Goal: Communication & Community: Answer question/provide support

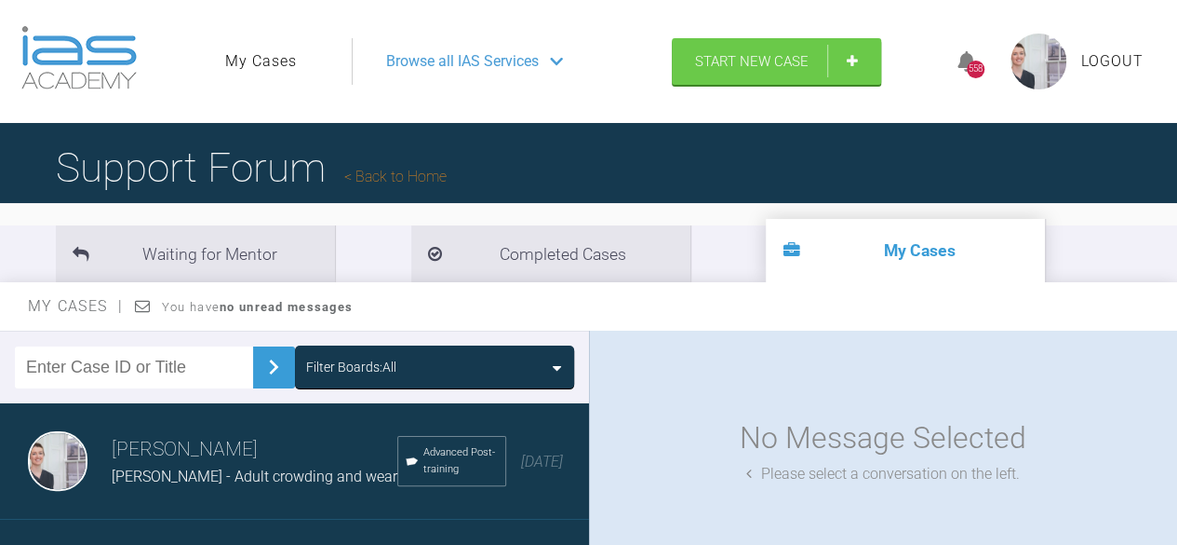
click at [264, 57] on link "My Cases" at bounding box center [261, 61] width 72 height 24
click at [144, 356] on input "text" at bounding box center [134, 367] width 238 height 42
type input "joh"
click at [268, 369] on img at bounding box center [274, 367] width 30 height 30
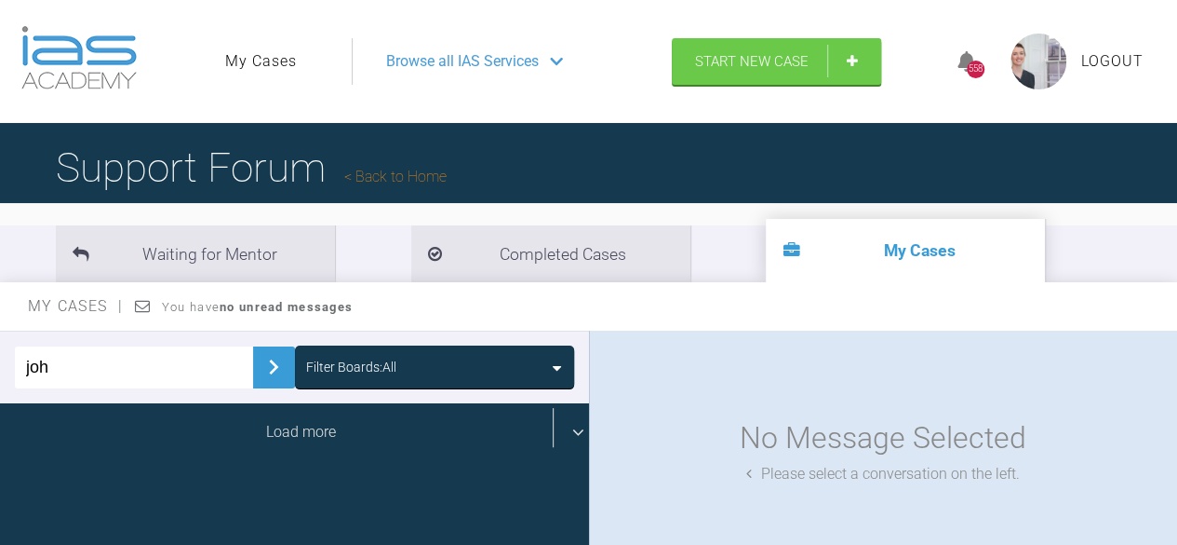
click at [262, 442] on div "Load more" at bounding box center [301, 432] width 603 height 58
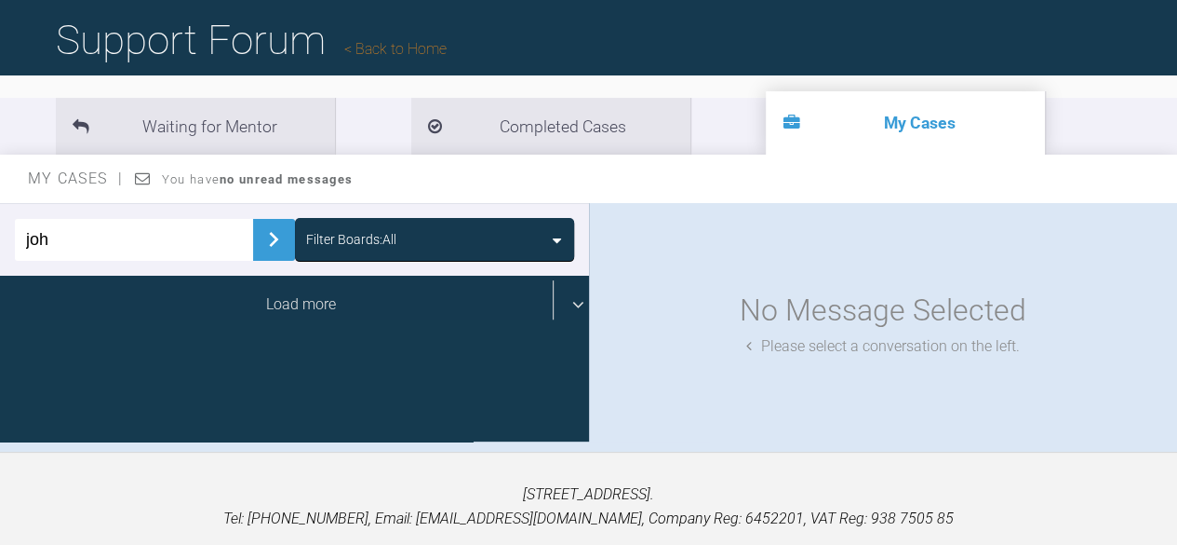
scroll to position [128, 0]
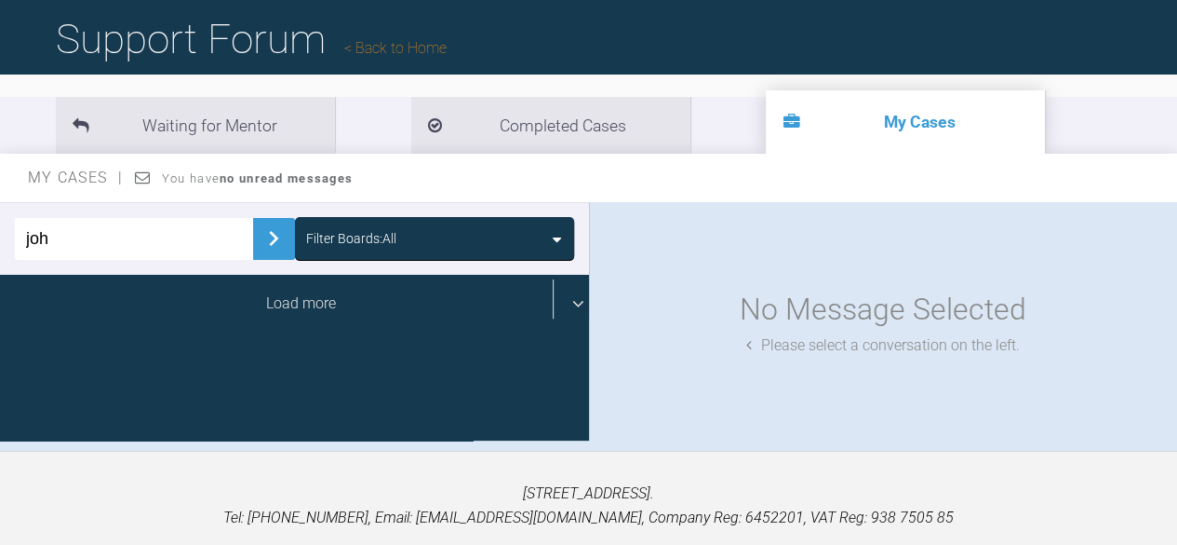
click at [345, 315] on div "Load more" at bounding box center [301, 304] width 603 height 58
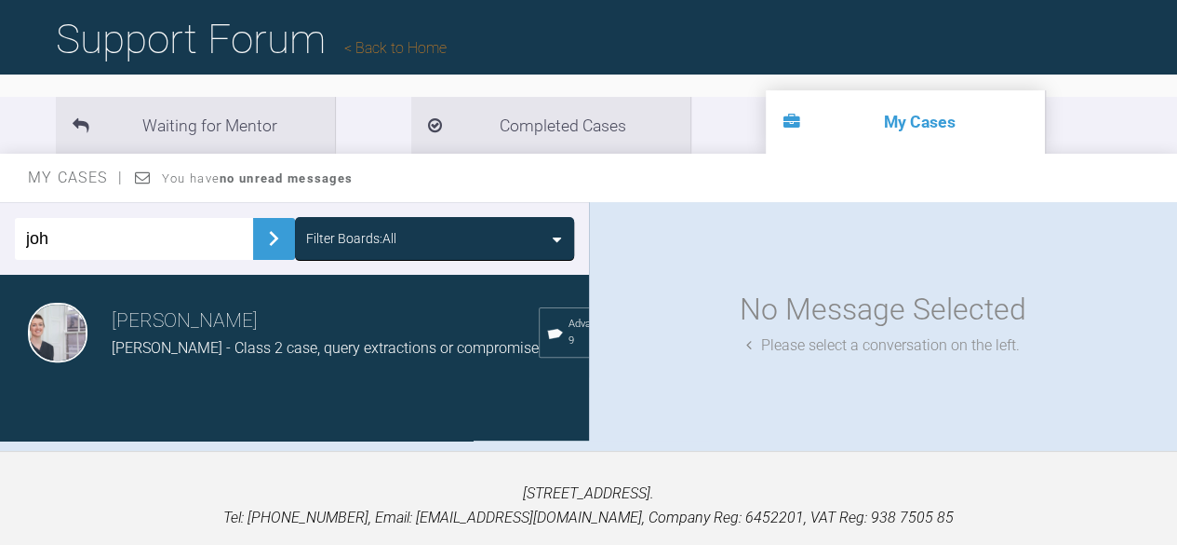
click at [377, 321] on h3 "[PERSON_NAME]" at bounding box center [325, 321] width 427 height 32
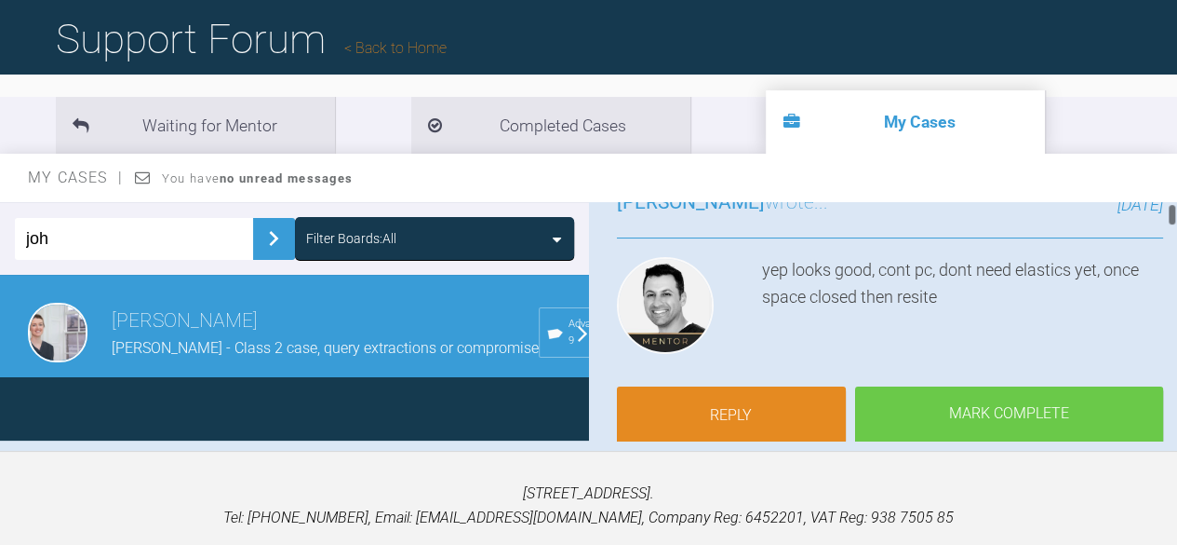
scroll to position [185, 0]
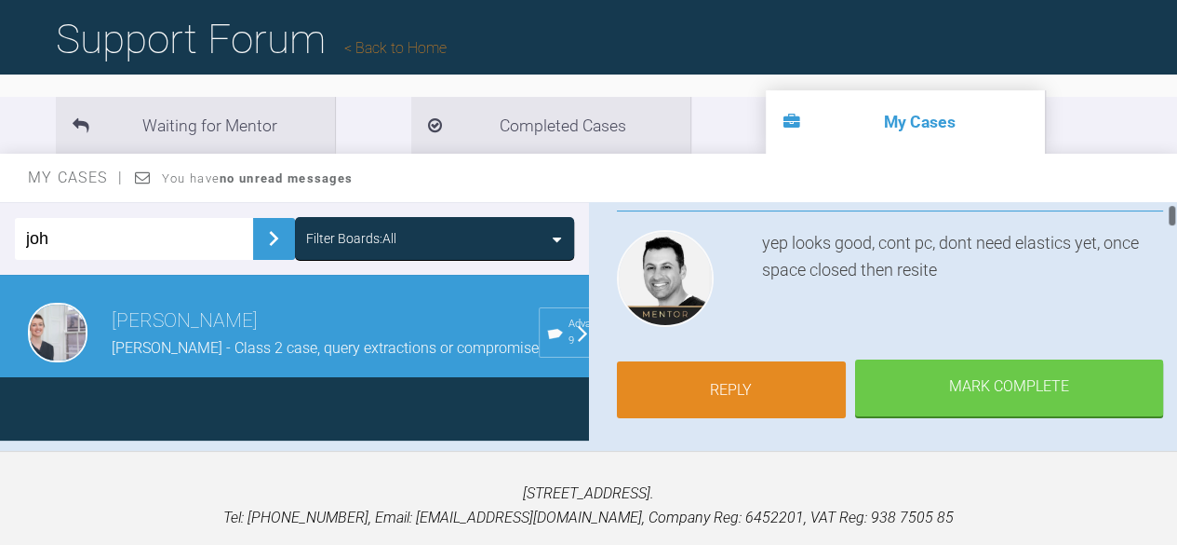
click at [757, 383] on link "Reply" at bounding box center [732, 390] width 230 height 58
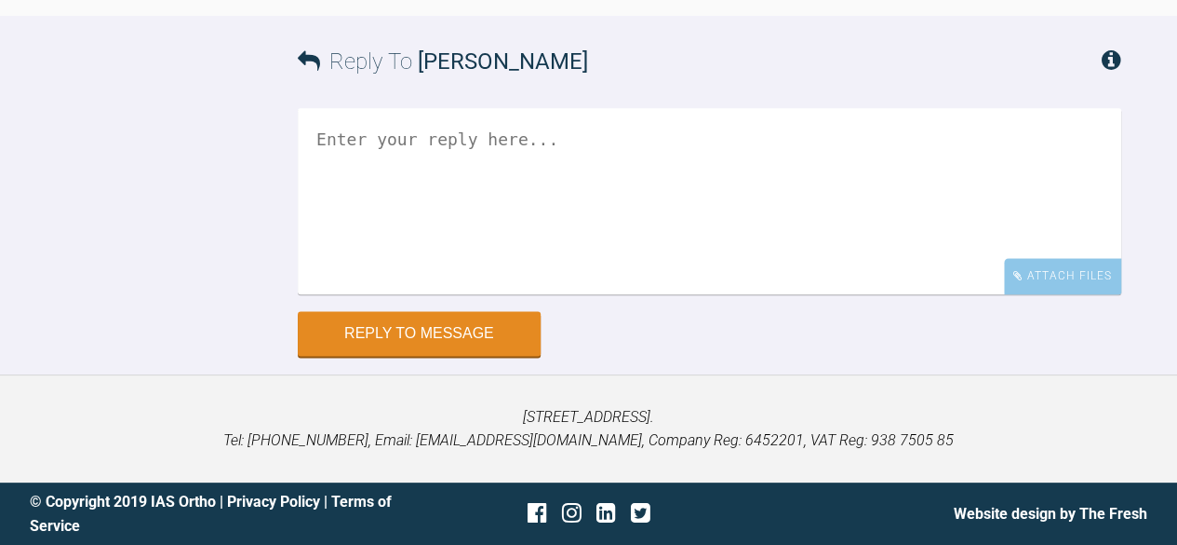
scroll to position [17577, 0]
click at [523, 225] on textarea at bounding box center [710, 201] width 824 height 186
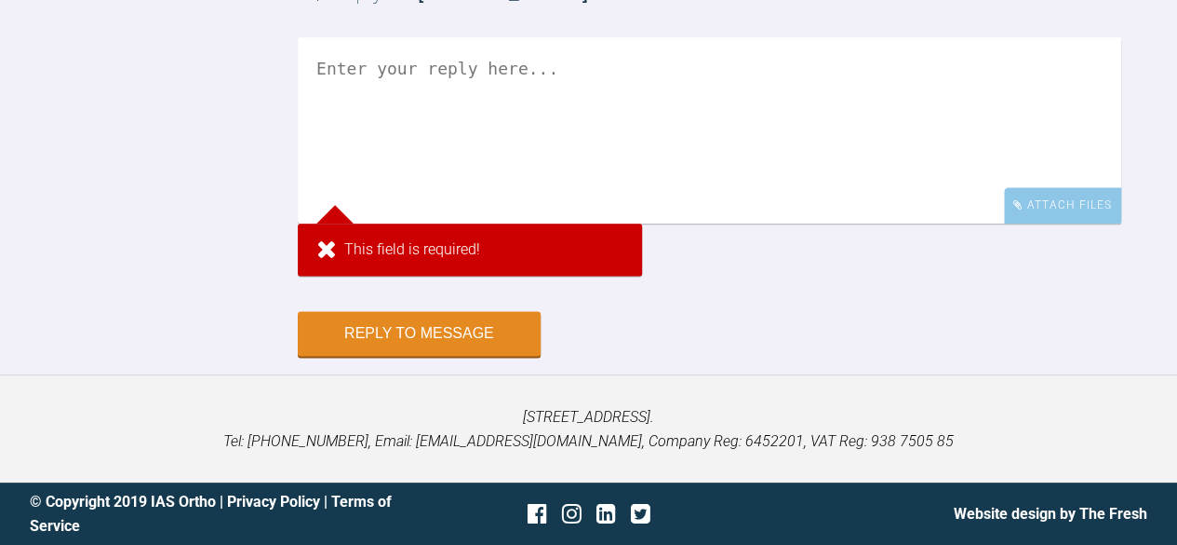
click at [529, 223] on textarea at bounding box center [710, 130] width 824 height 186
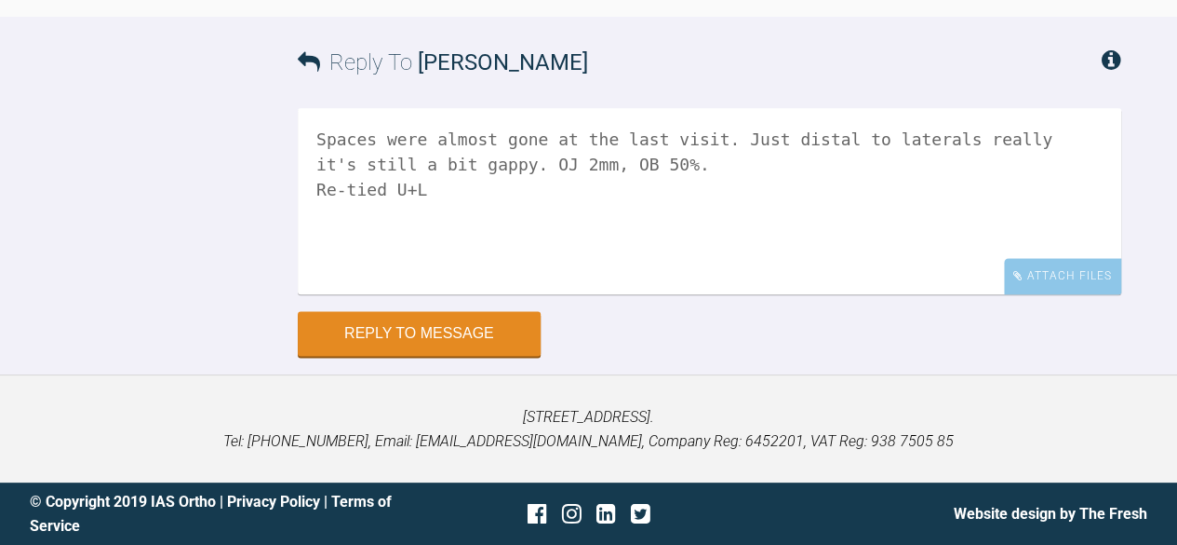
scroll to position [17638, 0]
type textarea "Spaces were almost gone at the last visit. Just distal to laterals really it's …"
click at [1061, 279] on div "Attach Files" at bounding box center [1062, 276] width 117 height 36
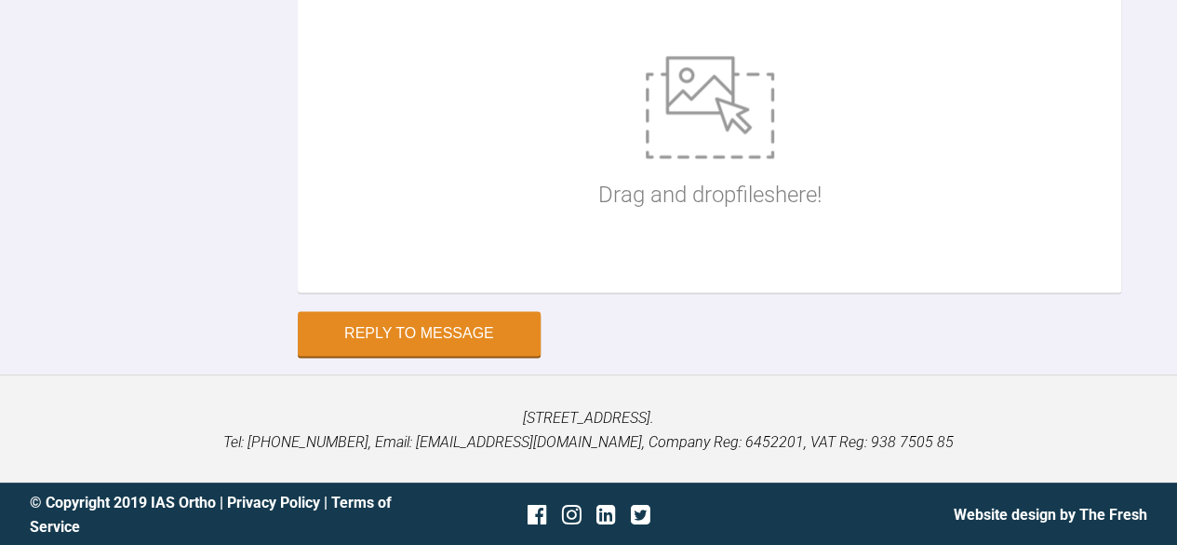
click at [765, 158] on img at bounding box center [710, 107] width 128 height 102
type input "C:\fakepath\IMG_8684.jpg"
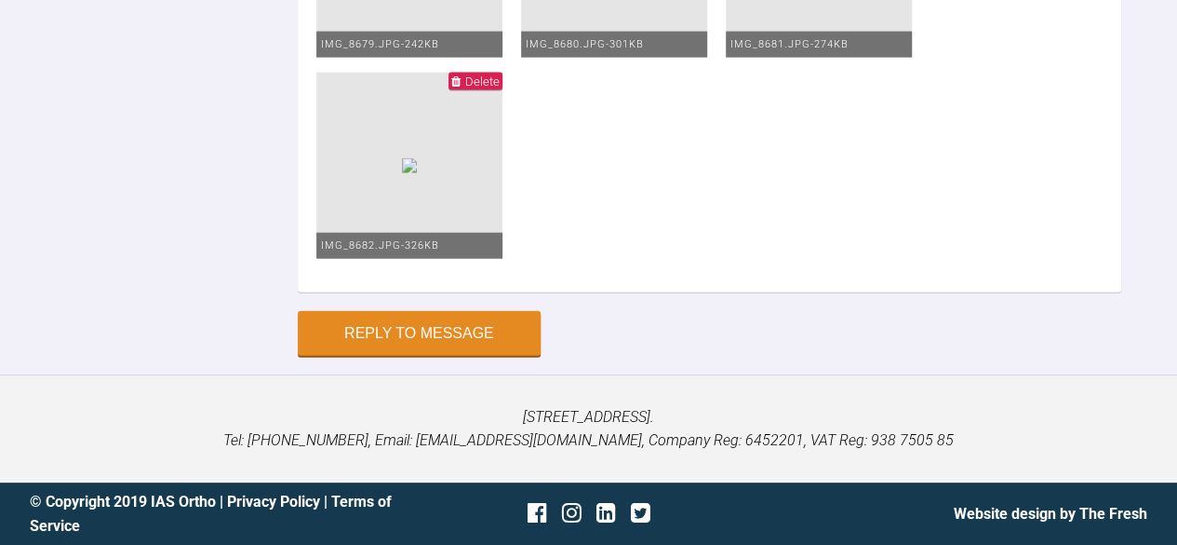
scroll to position [18871, 0]
click at [453, 356] on button "Reply to Message" at bounding box center [419, 335] width 243 height 45
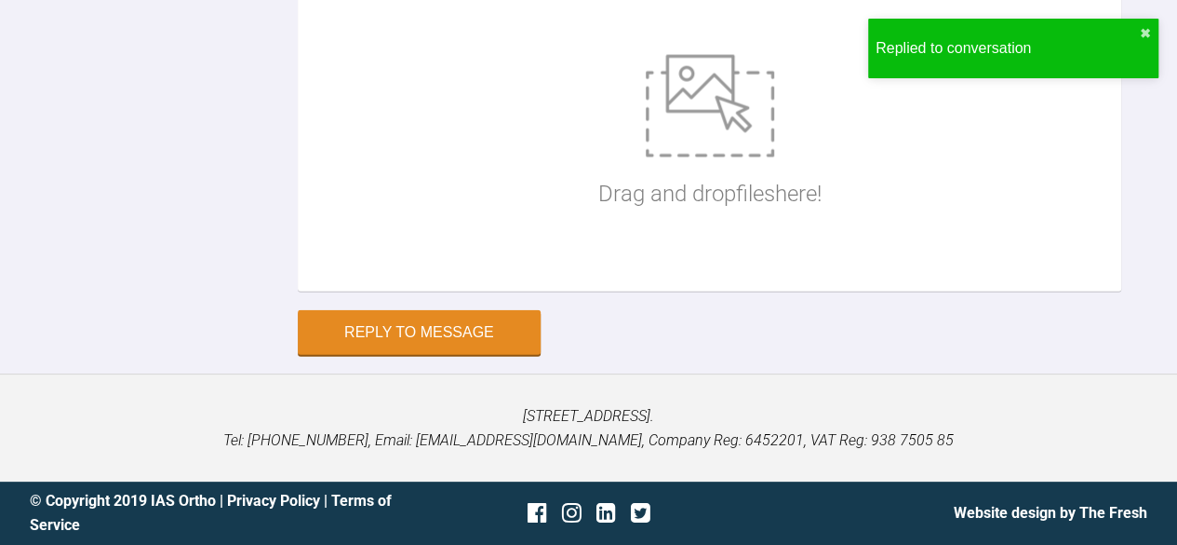
scroll to position [17452, 0]
